Goal: Information Seeking & Learning: Learn about a topic

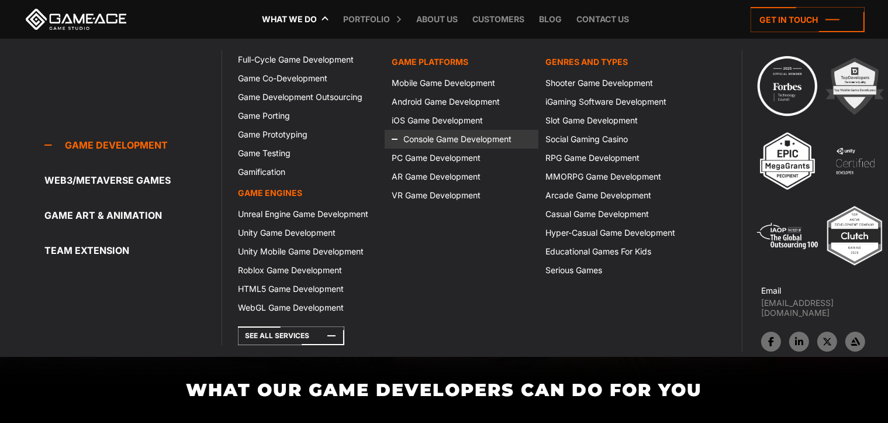
click at [438, 143] on link "Console Game Development" at bounding box center [462, 139] width 154 height 19
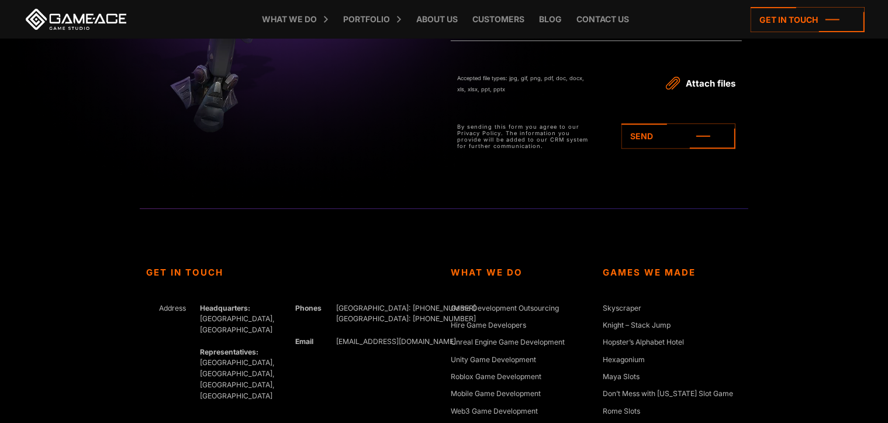
scroll to position [3683, 0]
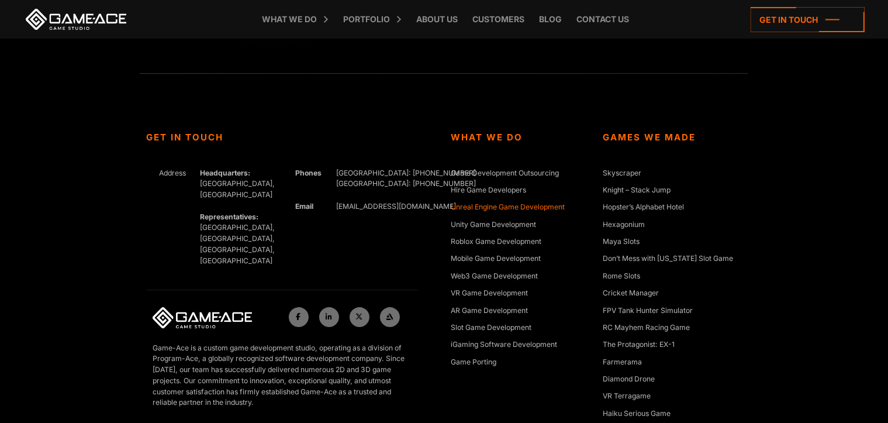
click at [479, 205] on link "Unreal Engine Game Development" at bounding box center [508, 208] width 114 height 12
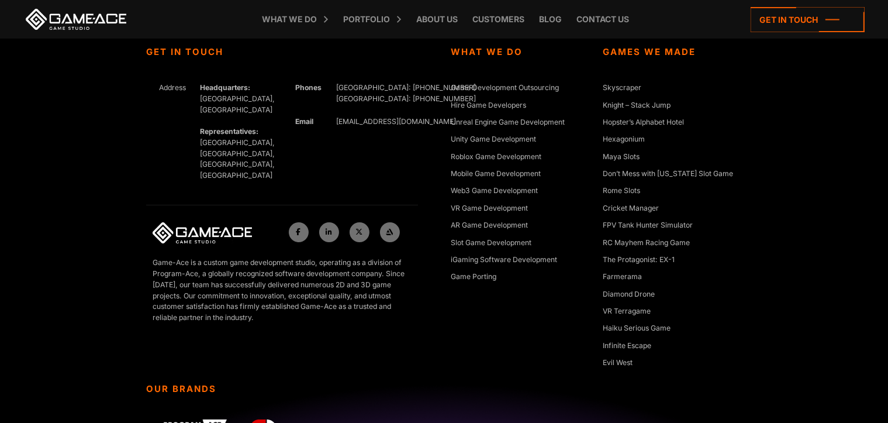
scroll to position [4202, 0]
